Goal: Contribute content: Add original content to the website for others to see

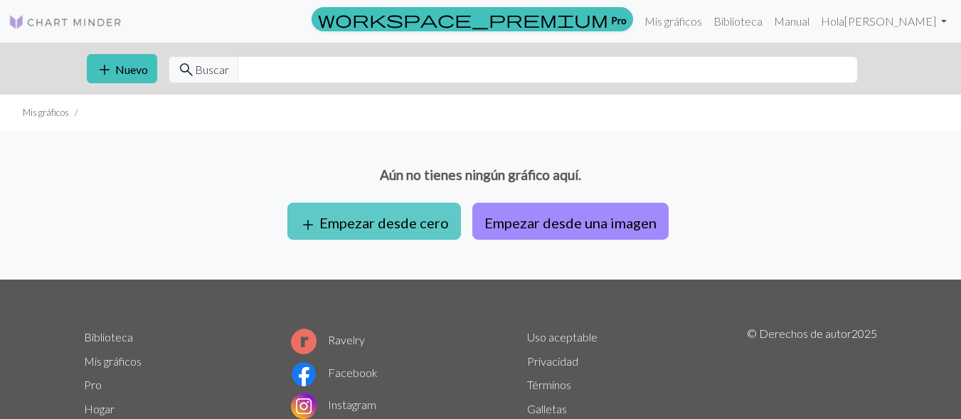
click at [388, 217] on font "Empezar desde cero" at bounding box center [383, 222] width 129 height 17
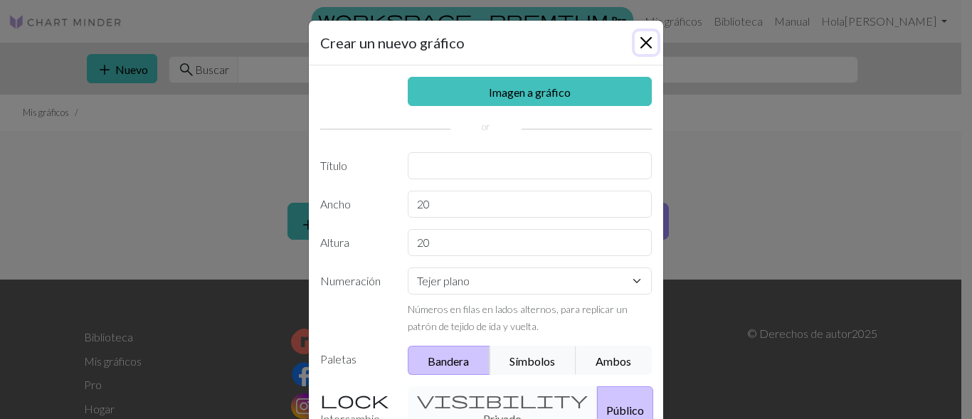
click at [648, 33] on button "Cerca" at bounding box center [646, 42] width 23 height 23
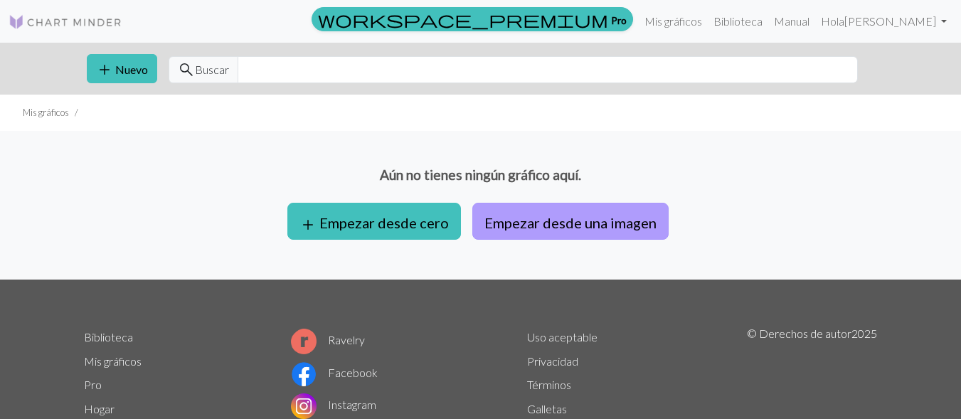
click at [620, 210] on button "Empezar desde una imagen" at bounding box center [570, 221] width 196 height 37
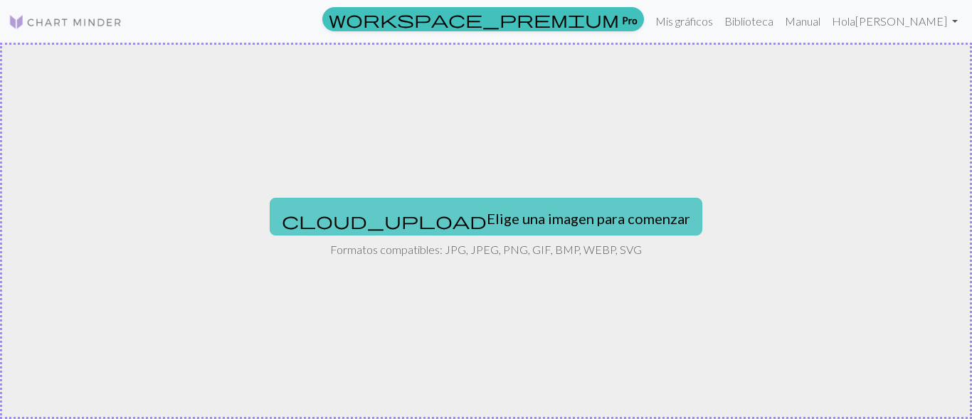
click at [487, 211] on font "Elige una imagen para comenzar" at bounding box center [588, 218] width 203 height 17
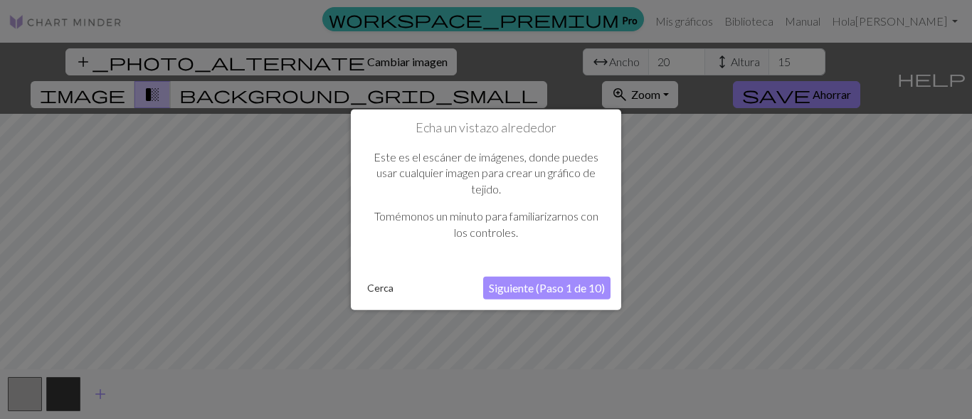
click at [537, 290] on font "Siguiente (Paso 1 de 10)" at bounding box center [547, 288] width 116 height 14
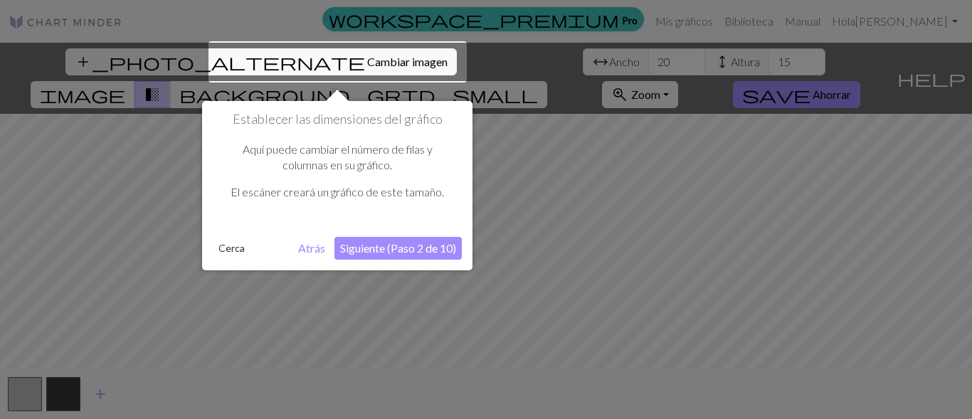
click at [377, 255] on button "Siguiente (Paso 2 de 10)" at bounding box center [397, 248] width 127 height 23
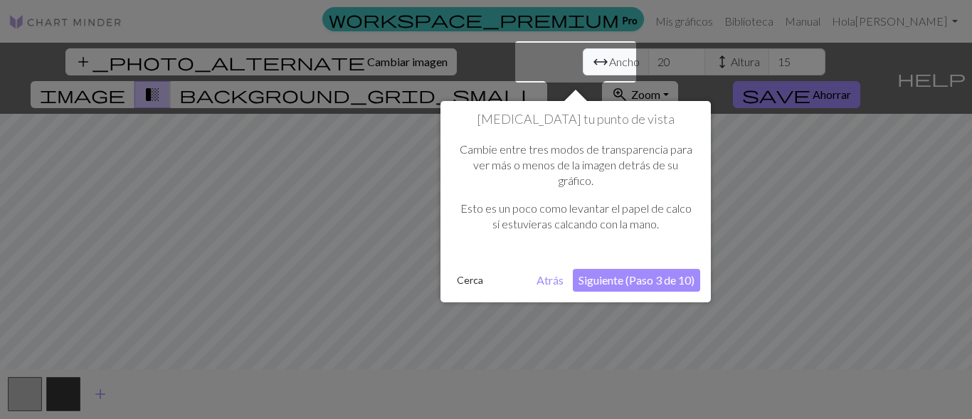
click at [635, 286] on font "Siguiente (Paso 3 de 10)" at bounding box center [636, 280] width 116 height 14
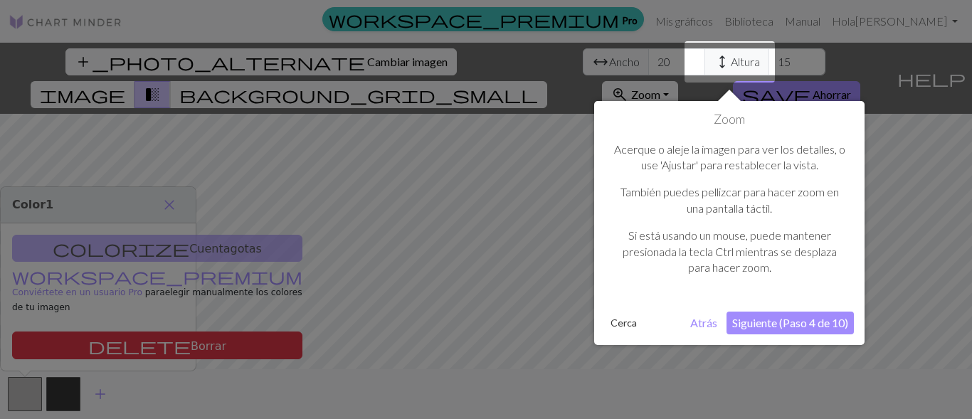
click at [815, 329] on font "Siguiente (Paso 4 de 10)" at bounding box center [790, 323] width 116 height 14
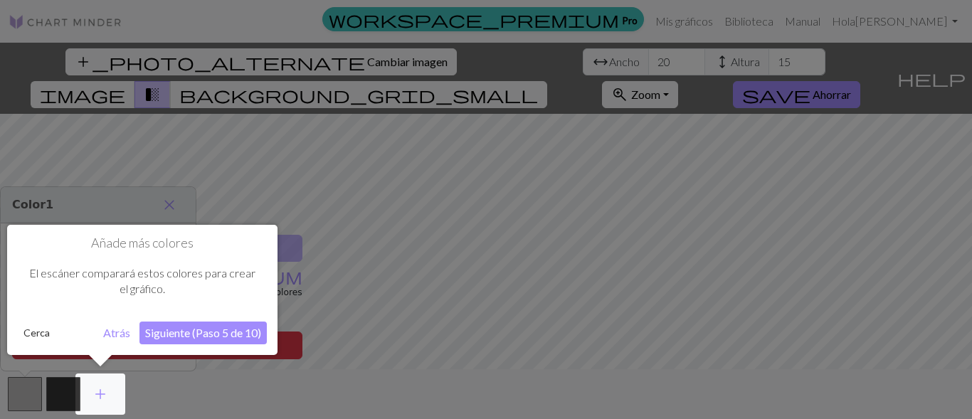
click at [211, 334] on font "Siguiente (Paso 5 de 10)" at bounding box center [203, 333] width 116 height 14
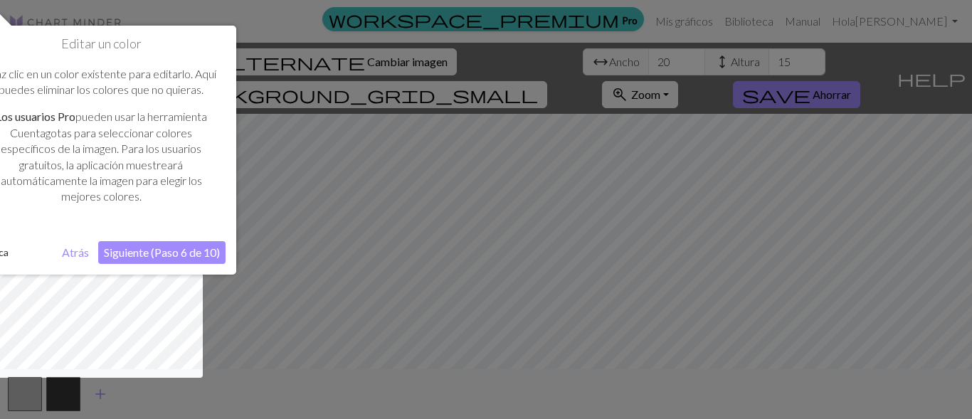
click at [174, 255] on font "Siguiente (Paso 6 de 10)" at bounding box center [162, 252] width 116 height 14
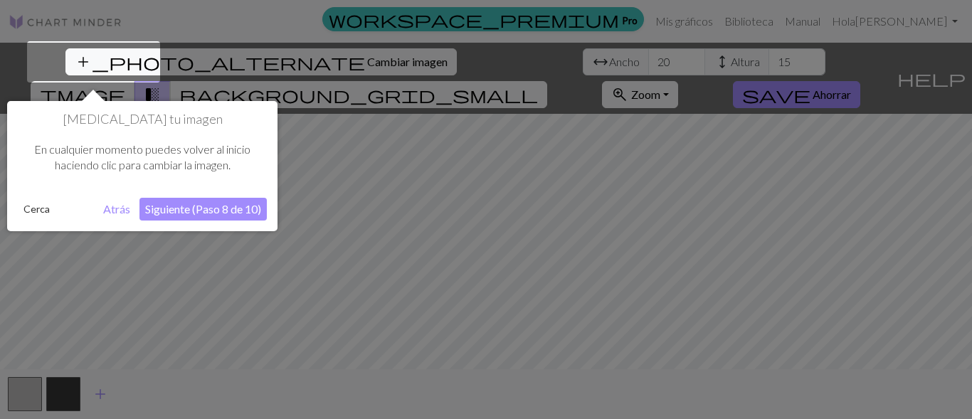
click at [201, 206] on font "Siguiente (Paso 8 de 10)" at bounding box center [203, 209] width 116 height 14
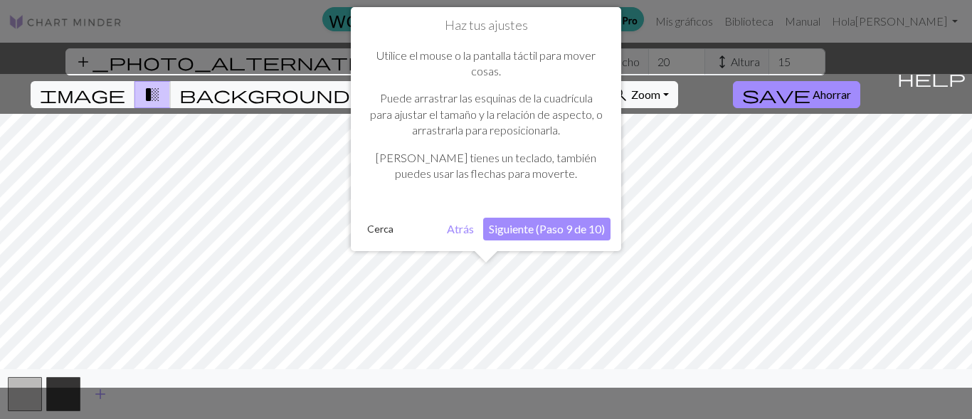
click at [596, 226] on font "Siguiente (Paso 9 de 10)" at bounding box center [547, 229] width 116 height 14
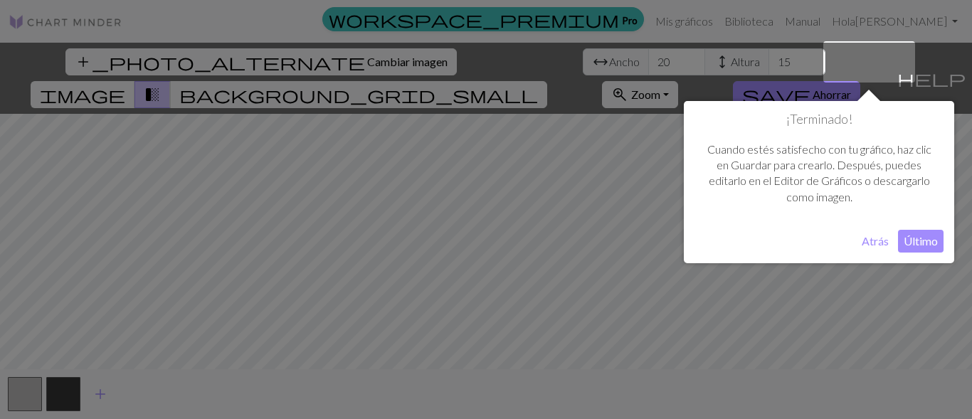
click at [928, 242] on font "Último" at bounding box center [920, 241] width 34 height 14
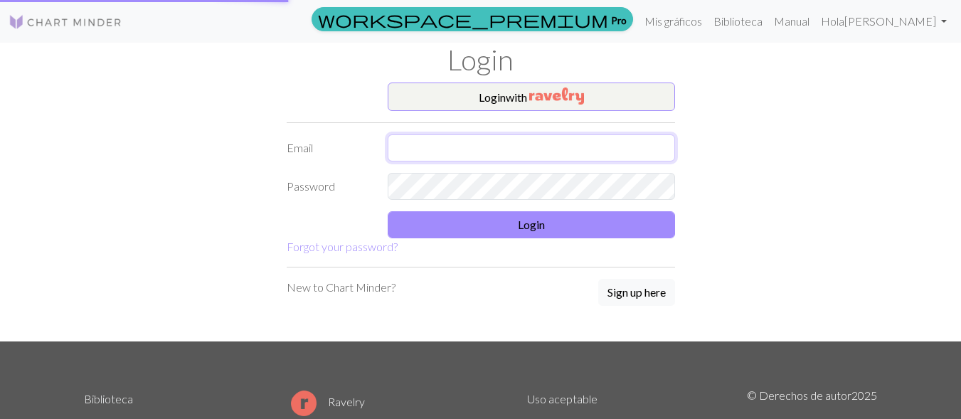
type input "jhonatanaldana@gmail.com"
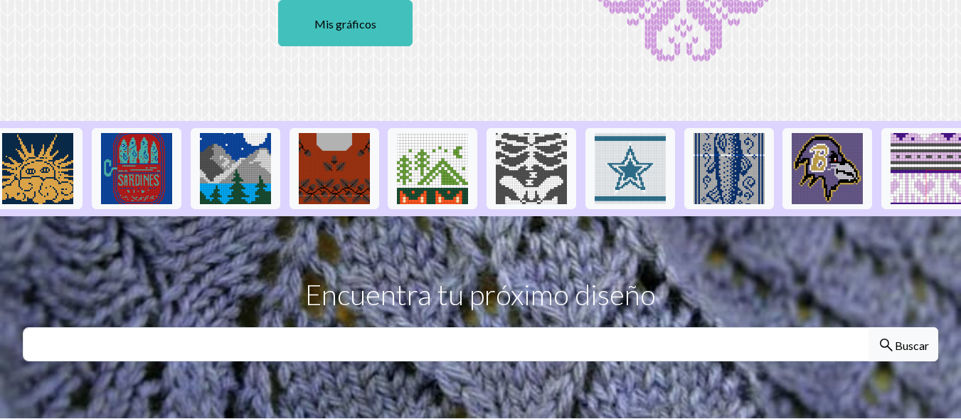
scroll to position [0, 997]
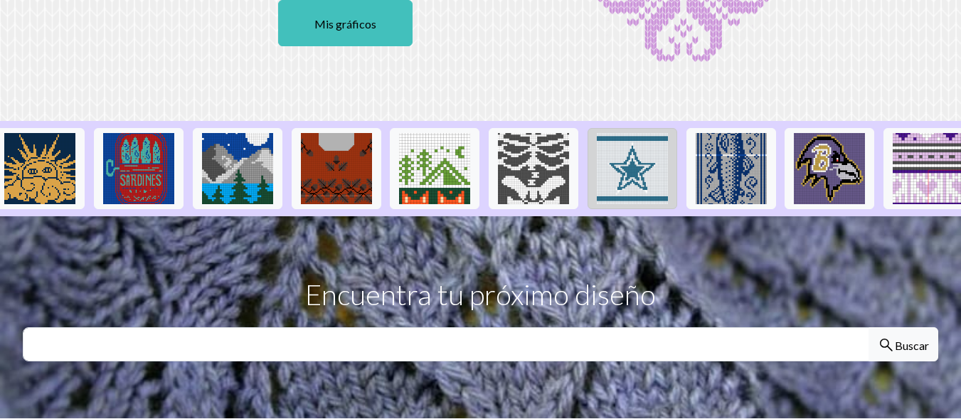
click at [625, 176] on img at bounding box center [632, 168] width 71 height 71
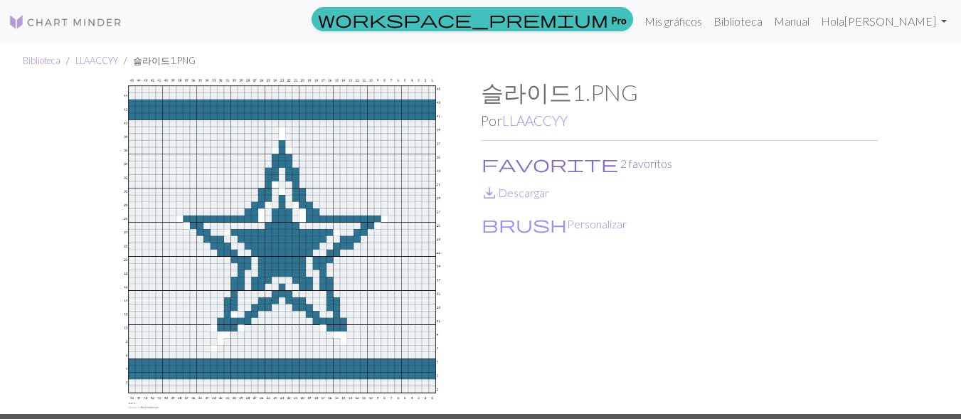
click at [494, 162] on span "favorite" at bounding box center [550, 164] width 137 height 20
click at [492, 196] on span "save_alt" at bounding box center [489, 193] width 17 height 20
click at [489, 219] on span "brush" at bounding box center [524, 224] width 85 height 20
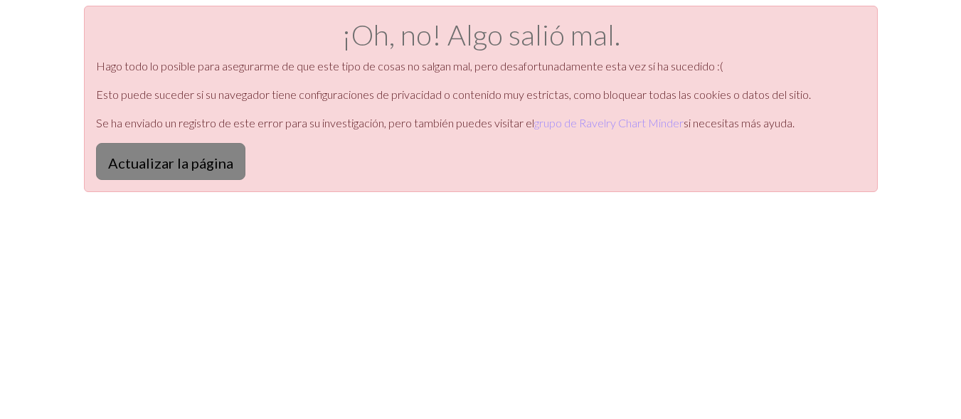
click at [208, 164] on font "Actualizar la página" at bounding box center [170, 162] width 125 height 17
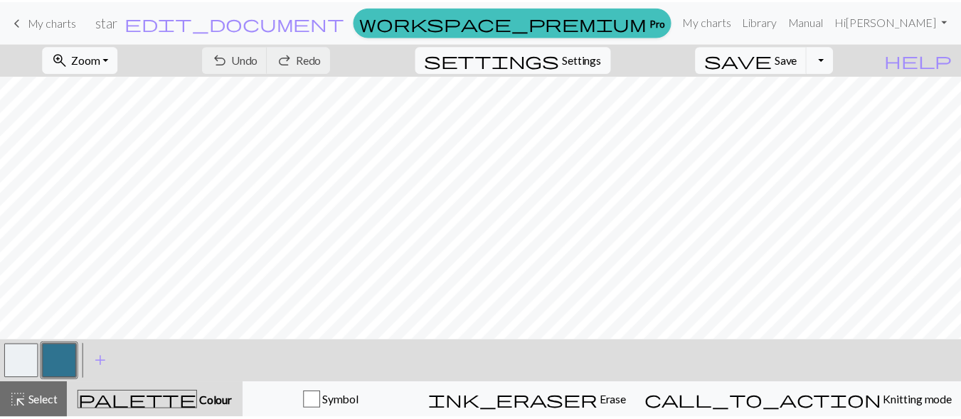
scroll to position [143, 0]
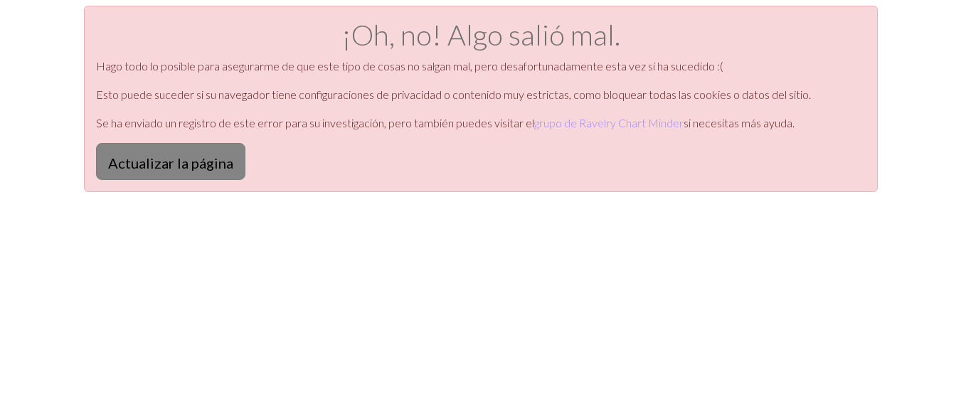
click at [187, 166] on font "Actualizar la página" at bounding box center [170, 162] width 125 height 17
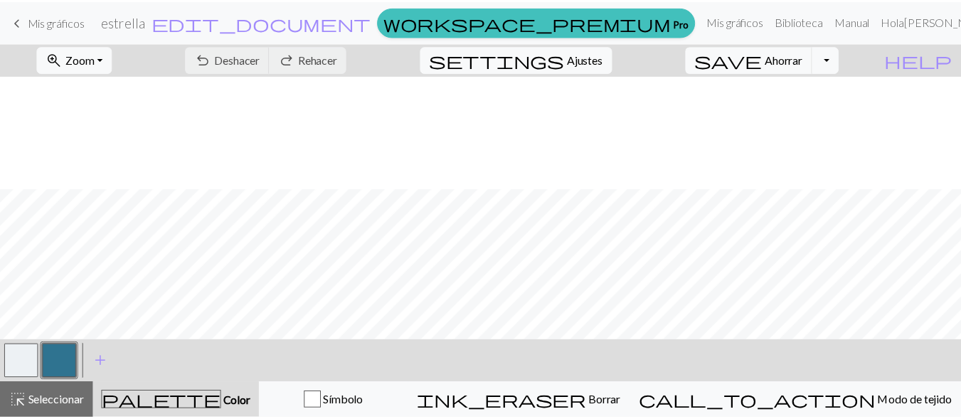
scroll to position [315, 0]
